Goal: Task Accomplishment & Management: Use online tool/utility

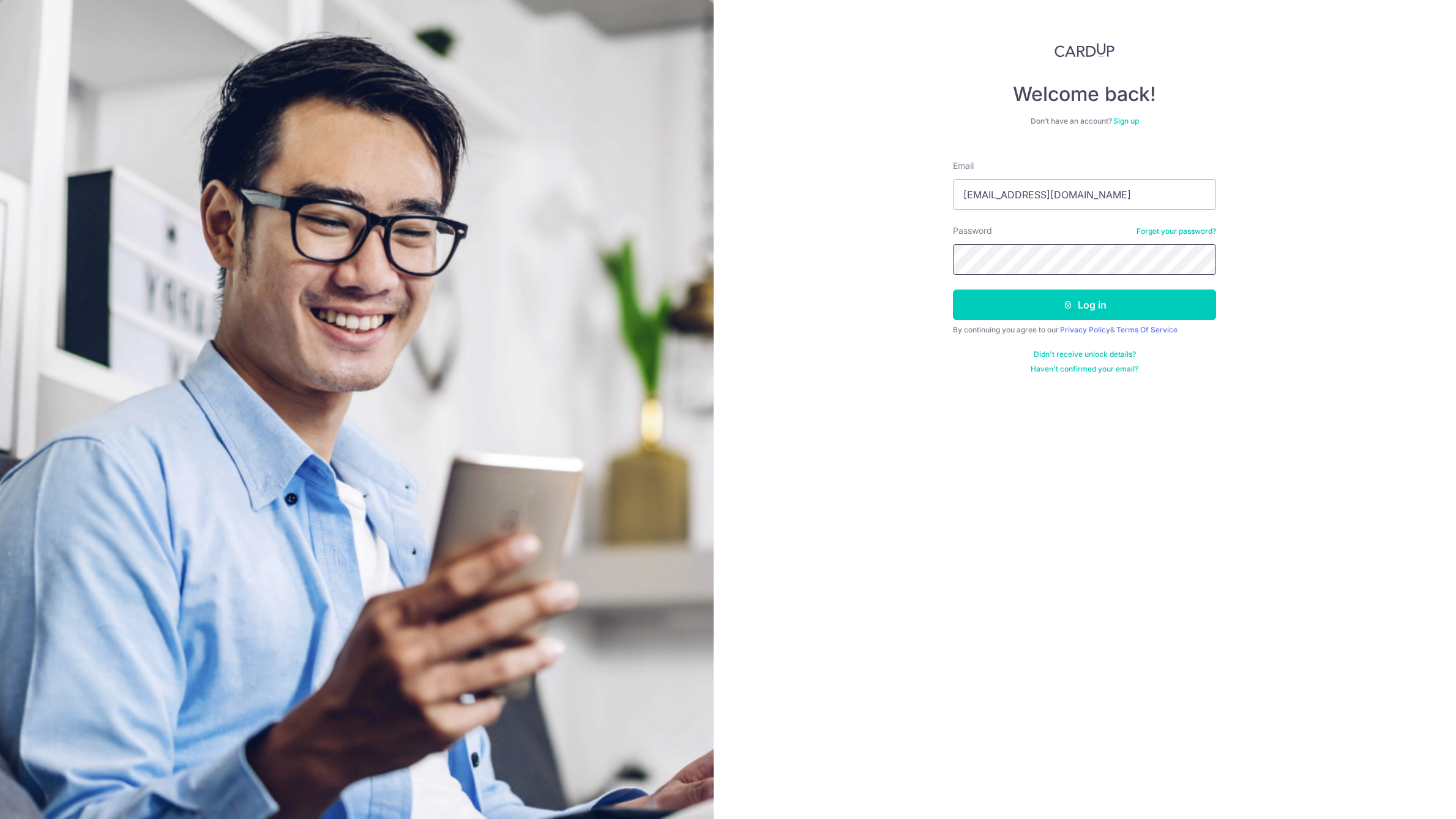
click at [953, 289] on button "Log in" at bounding box center [1085, 304] width 263 height 31
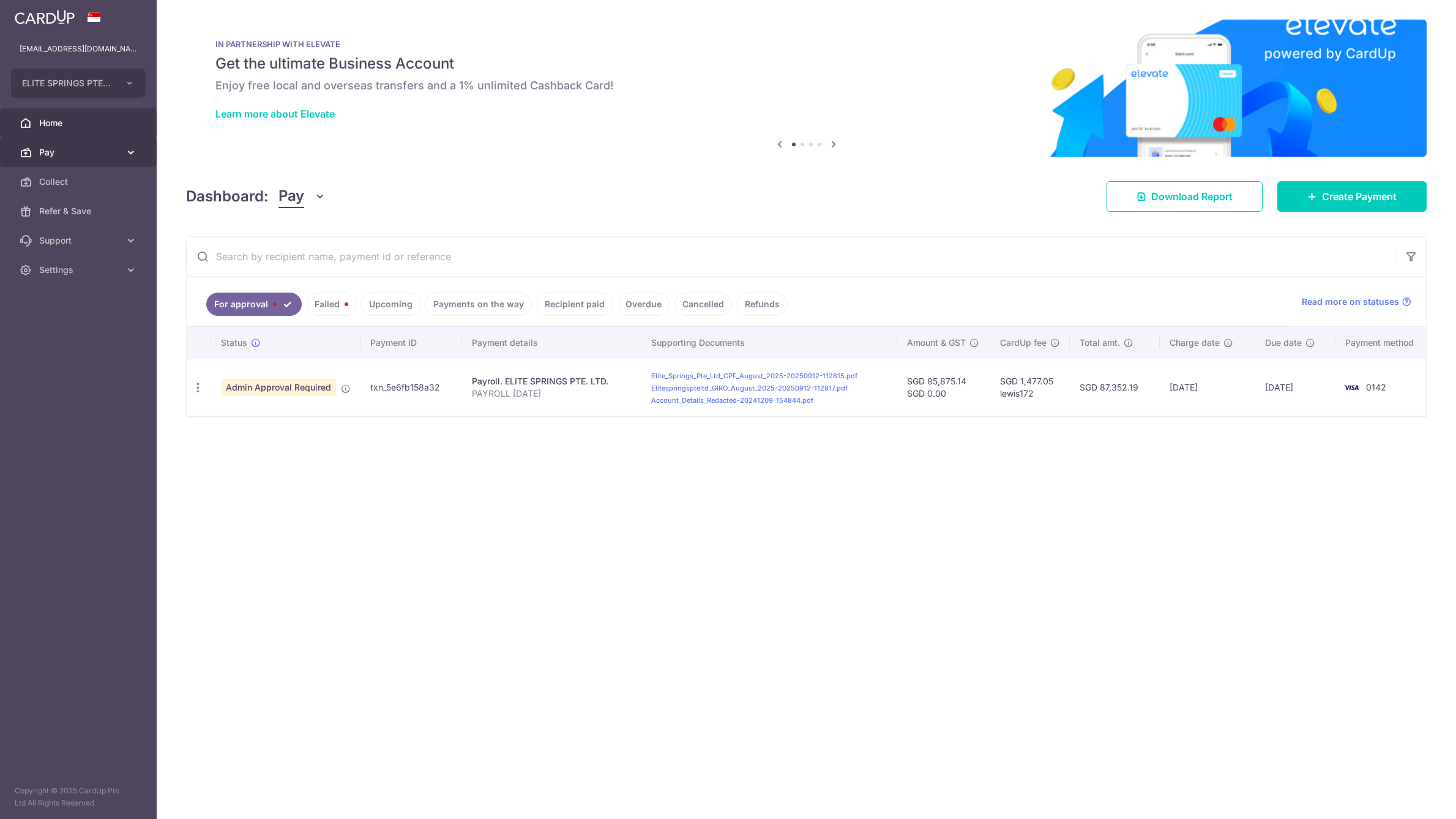
click at [50, 153] on span "Pay" at bounding box center [79, 153] width 81 height 12
click at [59, 176] on span "Payments" at bounding box center [79, 182] width 81 height 12
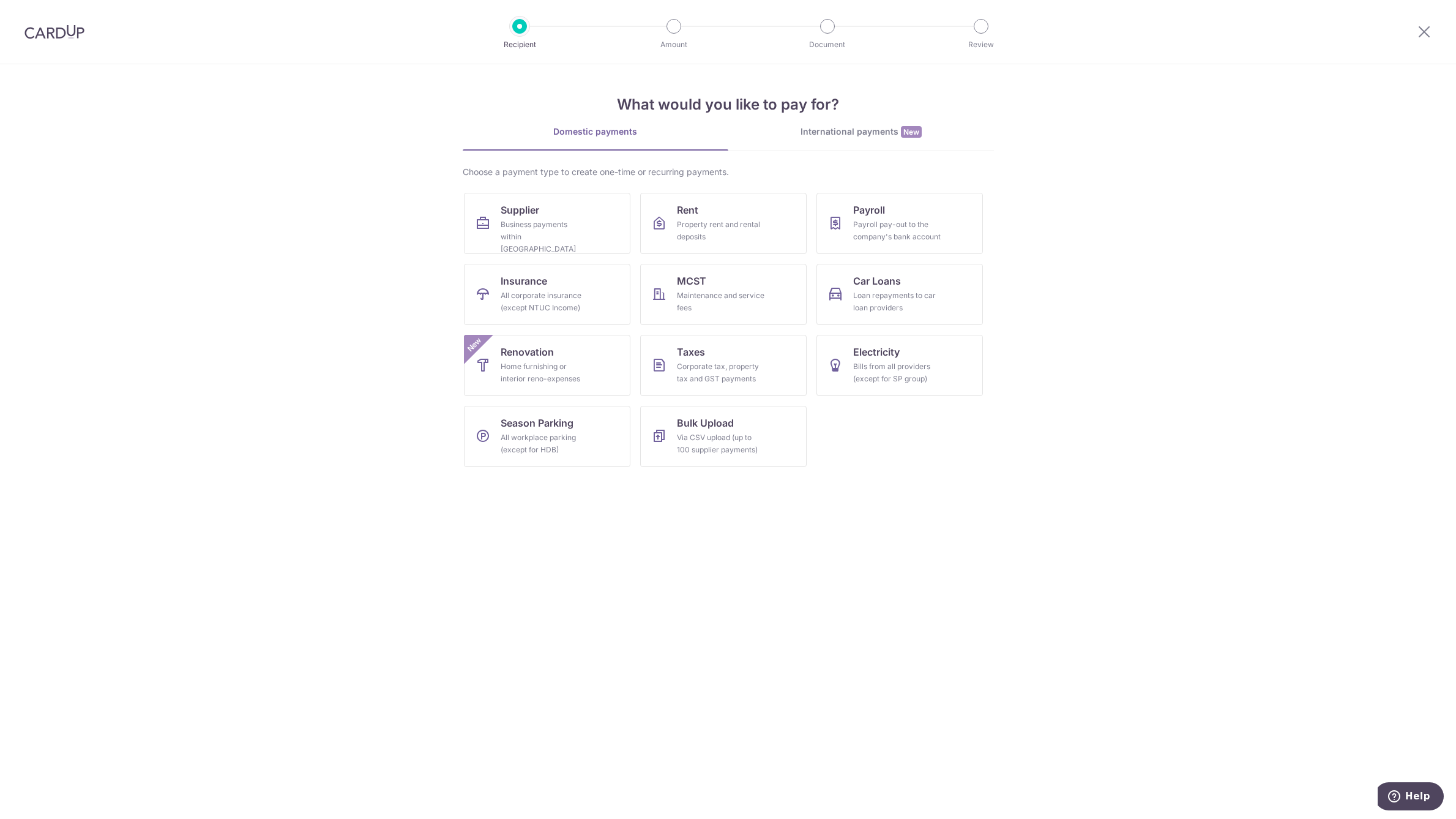
click at [68, 30] on img at bounding box center [55, 32] width 60 height 15
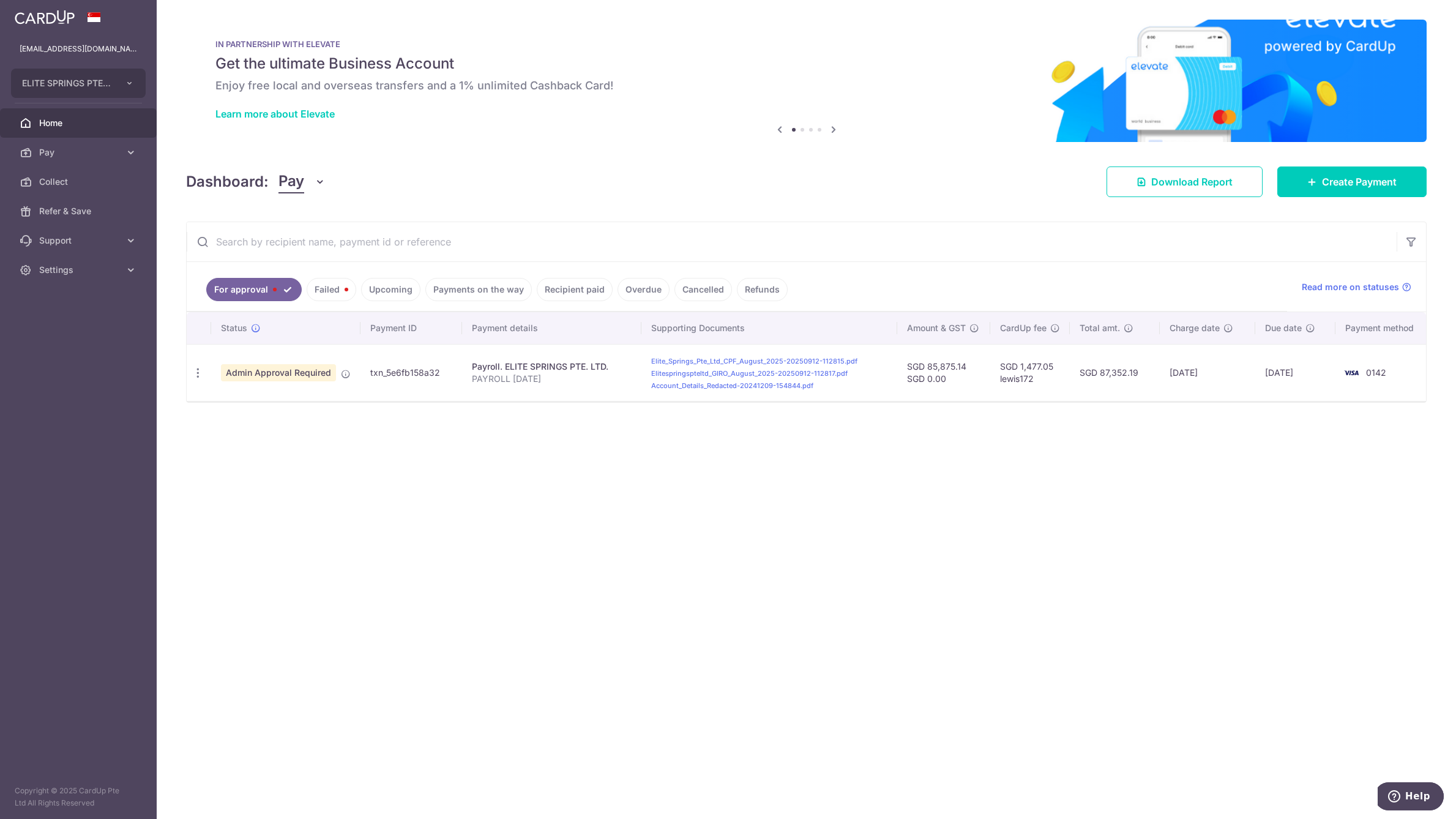
click at [1171, 197] on div "× Pause Schedule Pause all future payments in this series Pause just this one p…" at bounding box center [806, 409] width 1299 height 819
click at [1172, 182] on span "Download Report" at bounding box center [1193, 182] width 82 height 15
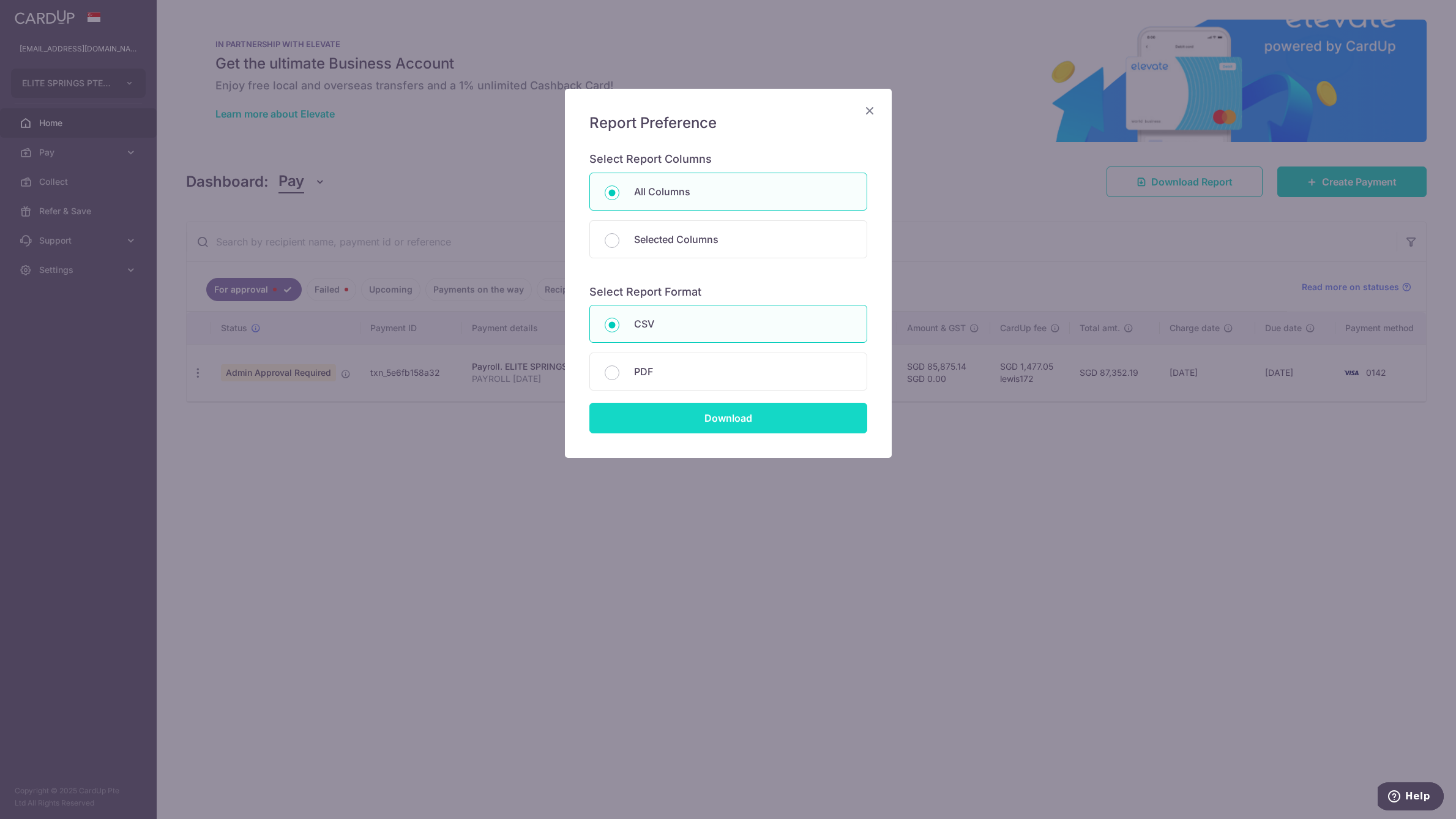
click at [723, 426] on input "Download" at bounding box center [728, 418] width 277 height 31
